Goal: Task Accomplishment & Management: Use online tool/utility

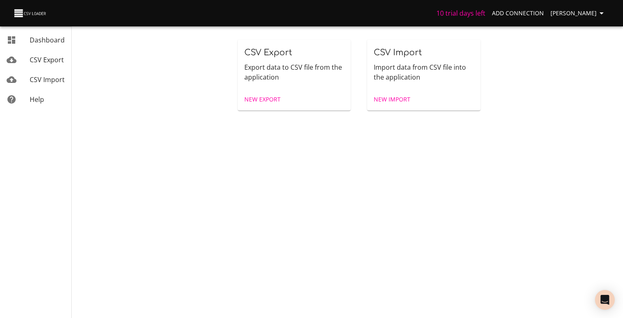
click at [33, 55] on span "CSV Export" at bounding box center [47, 59] width 34 height 9
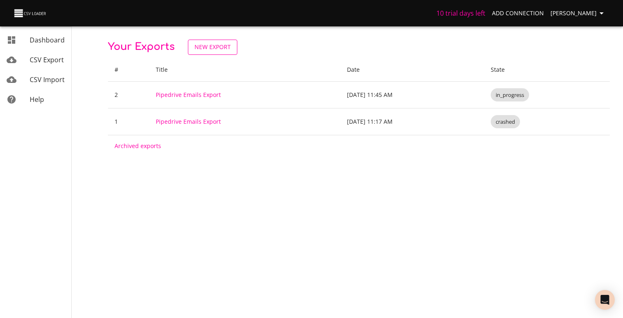
click at [221, 42] on span "New Export" at bounding box center [212, 47] width 36 height 10
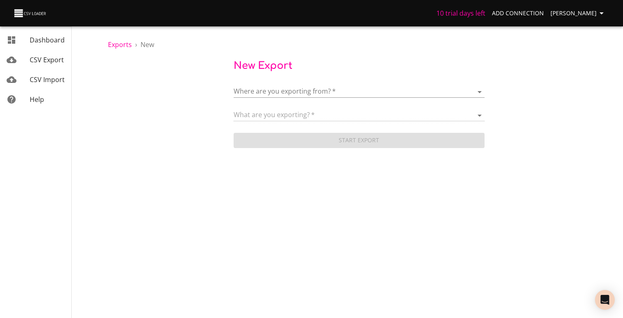
click at [288, 105] on div "What are you exporting?   *" at bounding box center [359, 112] width 251 height 19
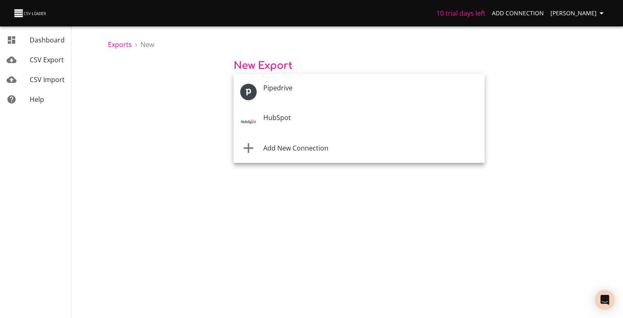
click at [289, 96] on body "10 trial days left Add Connection [PERSON_NAME] Dashboard CSV Export CSV Import…" at bounding box center [311, 159] width 623 height 318
click at [281, 154] on li "Add New Connection" at bounding box center [359, 147] width 251 height 23
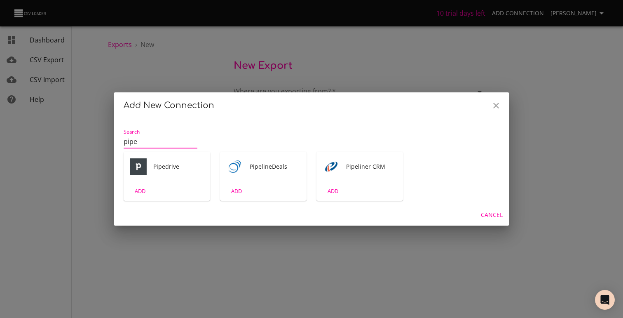
type input "pipe"
click at [168, 183] on div "ADD" at bounding box center [167, 190] width 87 height 19
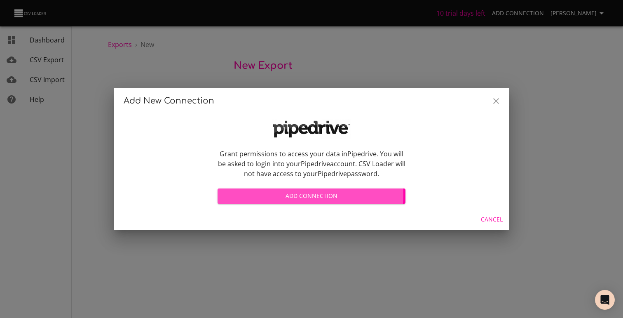
click at [261, 194] on span "Add Connection" at bounding box center [311, 196] width 175 height 10
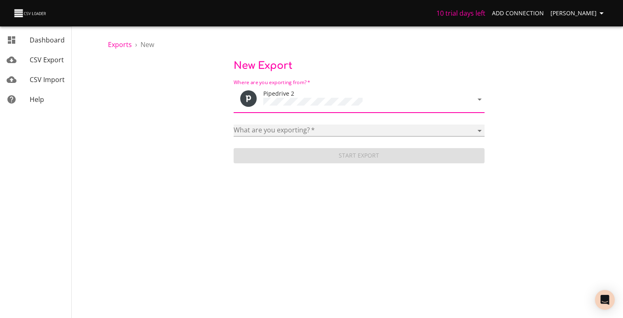
click at [301, 131] on select "Activities Activity Types Deal Products Deals Email Threads Emails Notes Organi…" at bounding box center [359, 130] width 251 height 12
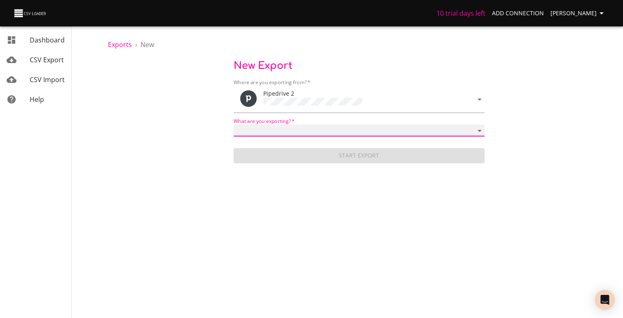
select select "mail_messages"
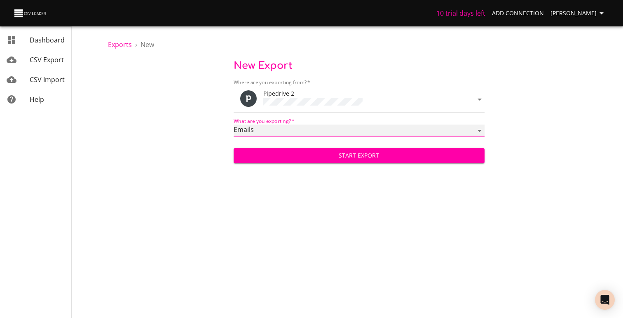
click at [288, 128] on select "Activities Activity Types Deal Products Deals Email Threads Emails Notes Organi…" at bounding box center [359, 130] width 251 height 12
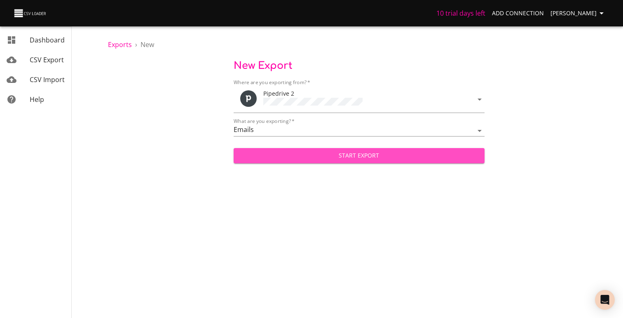
click at [291, 153] on span "Start Export" at bounding box center [359, 155] width 238 height 10
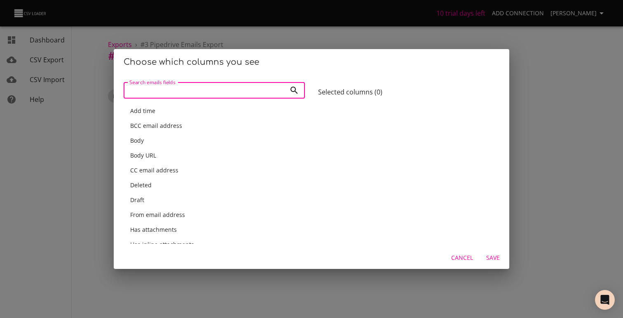
click at [461, 260] on span "Cancel" at bounding box center [462, 258] width 22 height 10
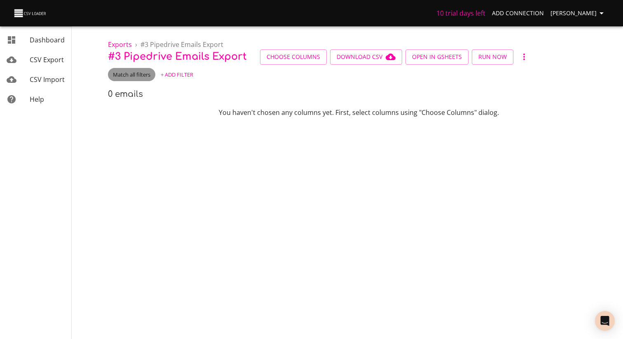
click at [136, 73] on span "Match all filters" at bounding box center [131, 75] width 47 height 8
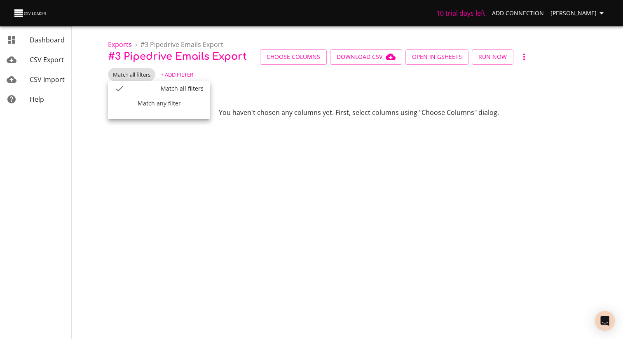
click at [255, 68] on div at bounding box center [311, 169] width 623 height 339
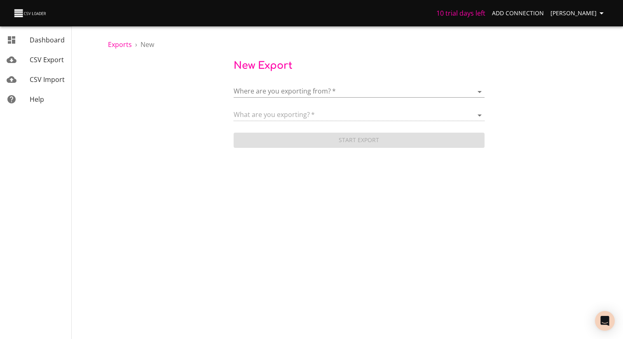
click at [272, 93] on body "10 trial days left Add Connection [PERSON_NAME] Dashboard CSV Export CSV Import…" at bounding box center [311, 169] width 623 height 339
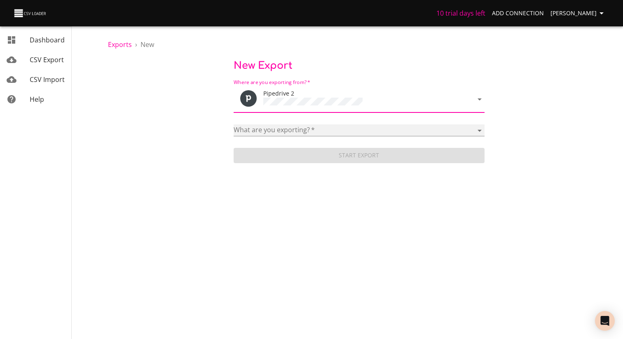
click at [289, 126] on select "Activities Activity Types Deal Products Deals Email Threads Emails Notes Organi…" at bounding box center [359, 130] width 251 height 12
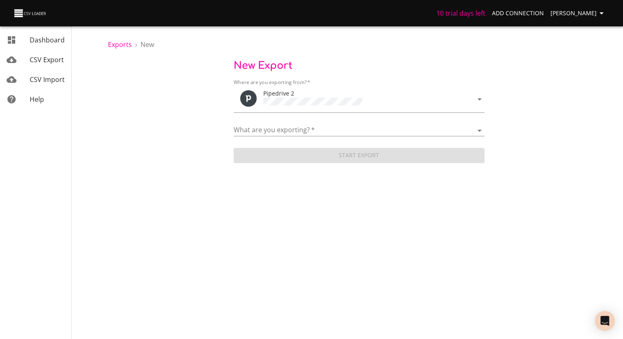
click at [260, 65] on span "New Export" at bounding box center [263, 65] width 59 height 11
click at [259, 65] on span "New Export" at bounding box center [263, 65] width 59 height 11
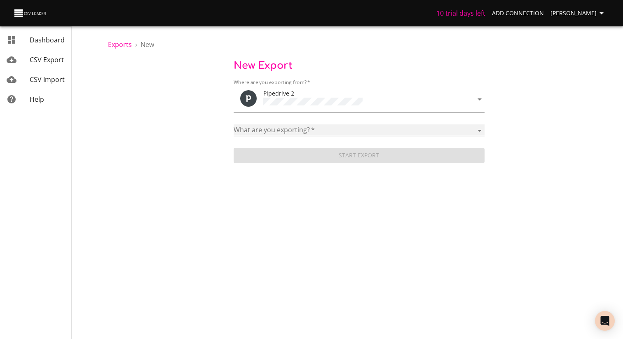
click at [304, 124] on select "Activities Activity Types Deal Products Deals Email Threads Emails Notes Organi…" at bounding box center [359, 130] width 251 height 12
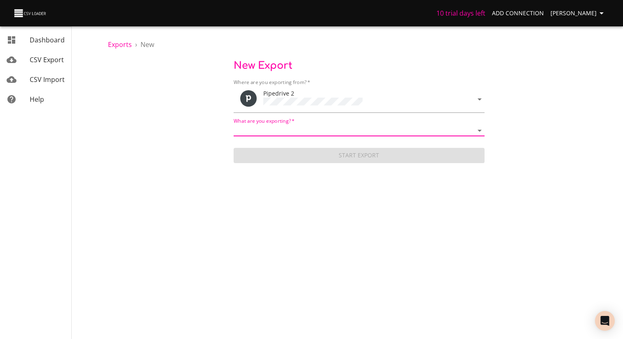
click at [189, 118] on div "Where are you exporting from?   * Pipedrive 2 What are you exporting?   * Activ…" at bounding box center [359, 120] width 502 height 89
